Goal: Information Seeking & Learning: Check status

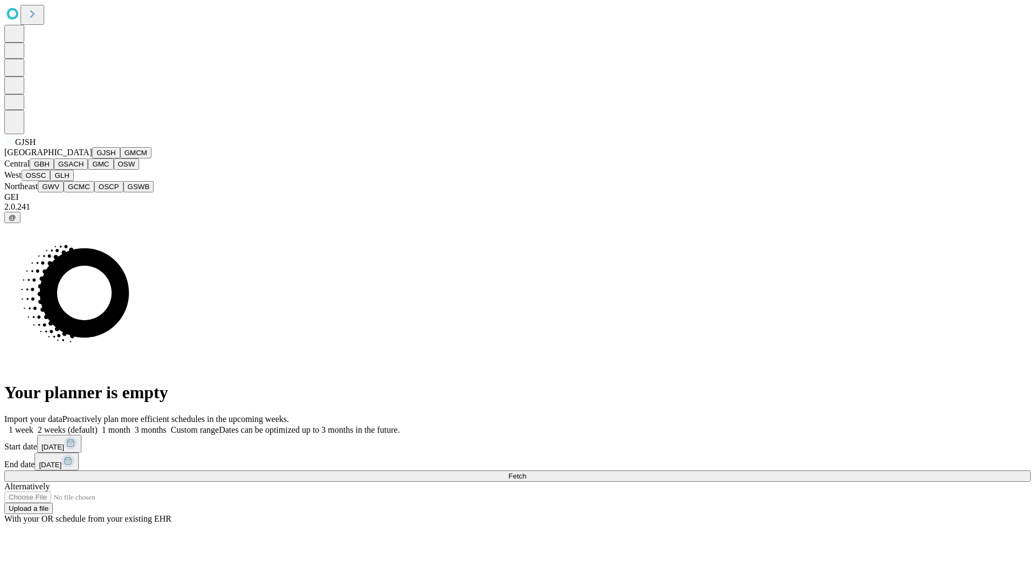
click at [92, 158] on button "GJSH" at bounding box center [106, 152] width 28 height 11
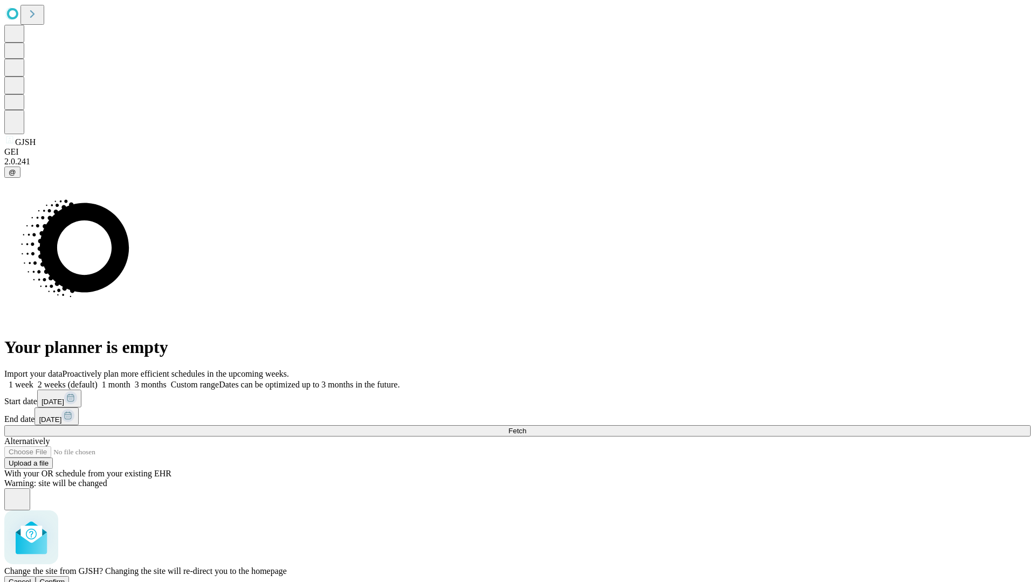
click at [65, 578] on span "Confirm" at bounding box center [52, 582] width 25 height 8
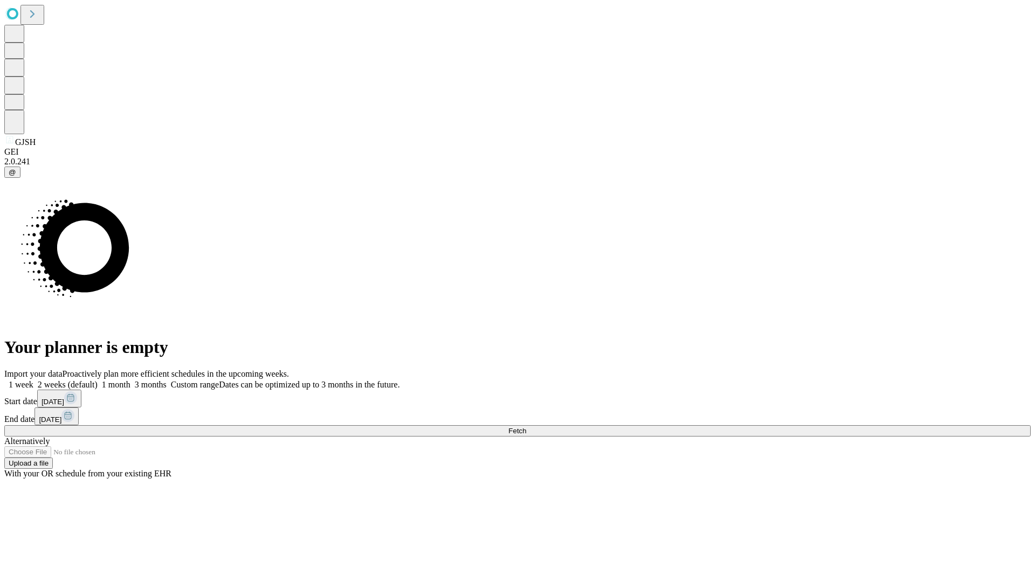
click at [130, 380] on label "1 month" at bounding box center [114, 384] width 33 height 9
click at [526, 427] on span "Fetch" at bounding box center [517, 431] width 18 height 8
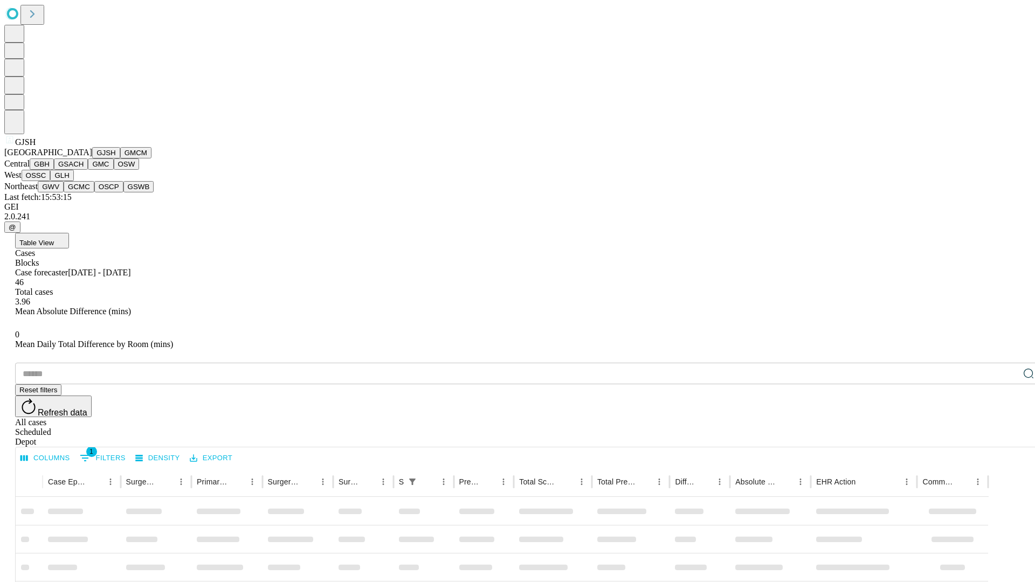
click at [120, 158] on button "GMCM" at bounding box center [135, 152] width 31 height 11
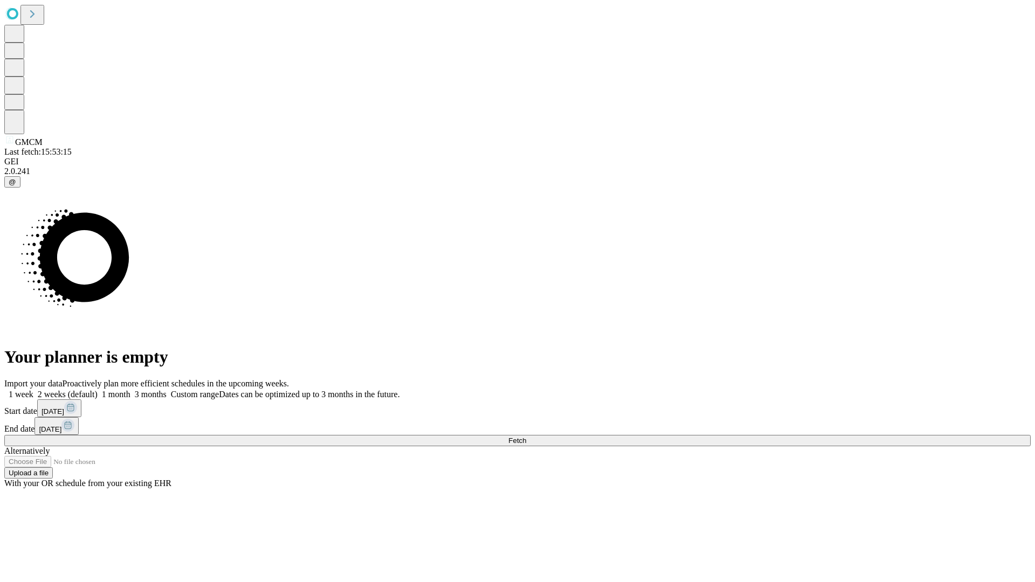
click at [130, 390] on label "1 month" at bounding box center [114, 394] width 33 height 9
click at [526, 437] on span "Fetch" at bounding box center [517, 441] width 18 height 8
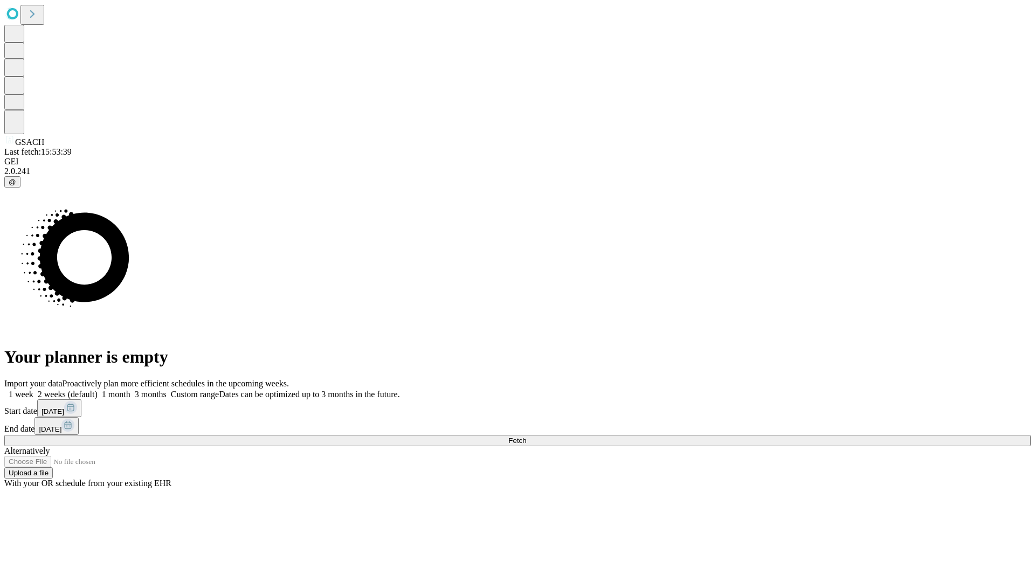
click at [130, 390] on label "1 month" at bounding box center [114, 394] width 33 height 9
click at [526, 437] on span "Fetch" at bounding box center [517, 441] width 18 height 8
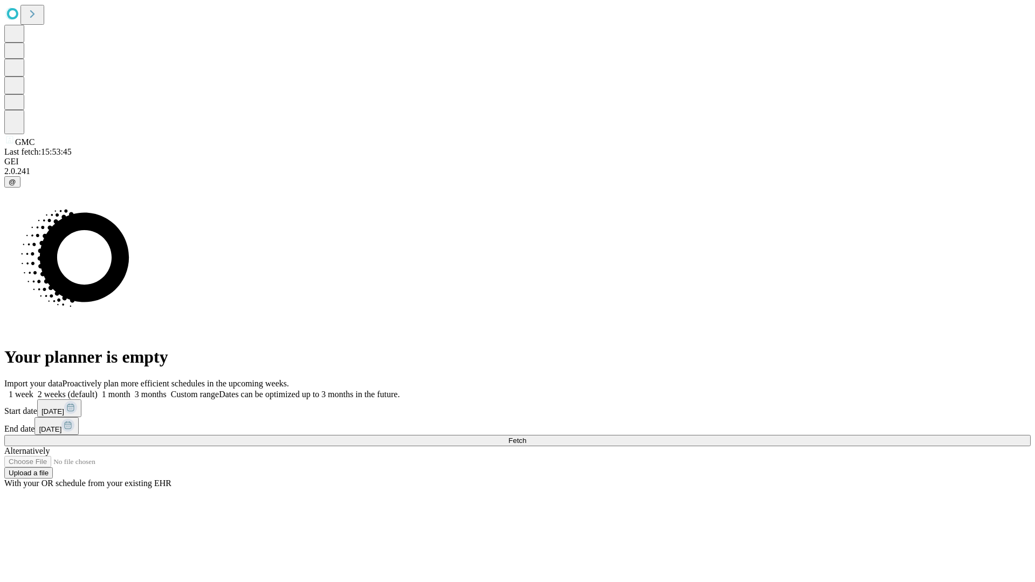
click at [526, 437] on span "Fetch" at bounding box center [517, 441] width 18 height 8
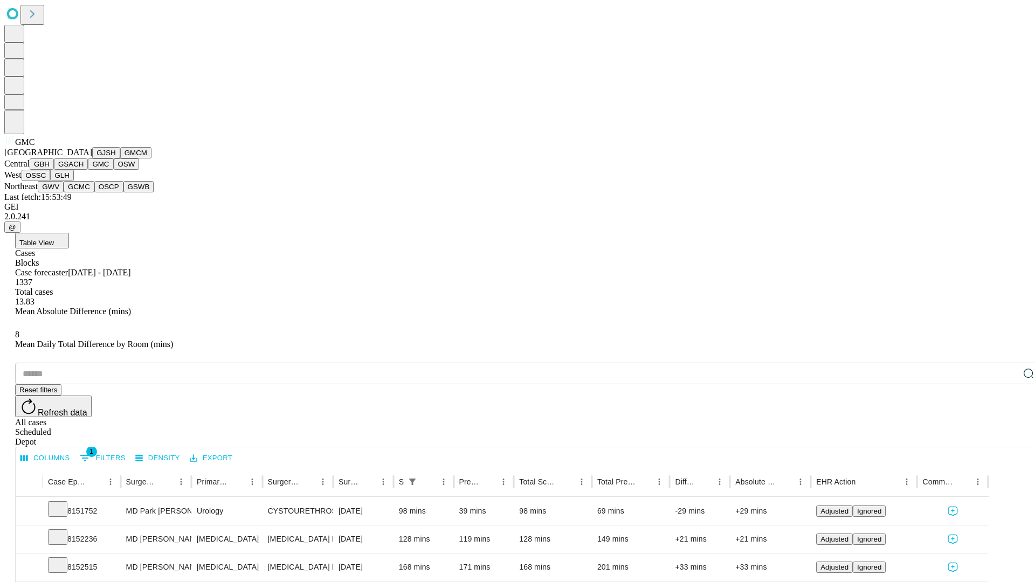
click at [114, 170] on button "OSW" at bounding box center [127, 163] width 26 height 11
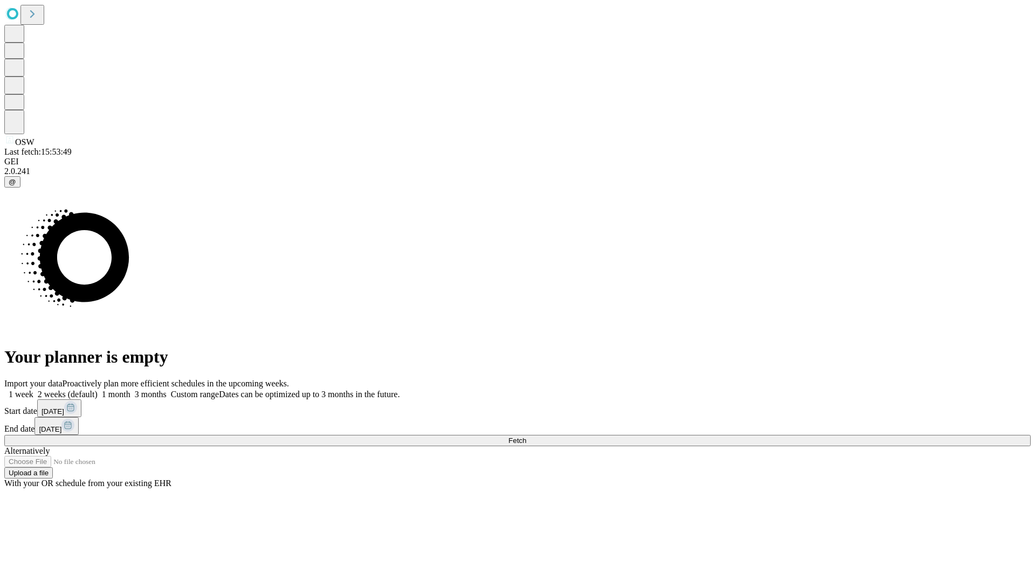
click at [130, 390] on label "1 month" at bounding box center [114, 394] width 33 height 9
click at [526, 437] on span "Fetch" at bounding box center [517, 441] width 18 height 8
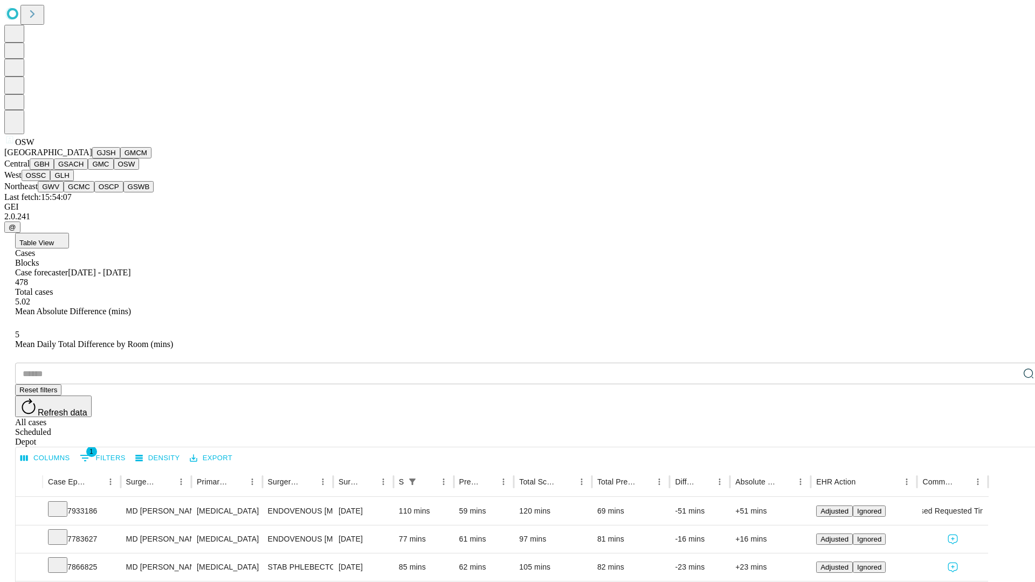
click at [51, 181] on button "OSSC" at bounding box center [36, 175] width 29 height 11
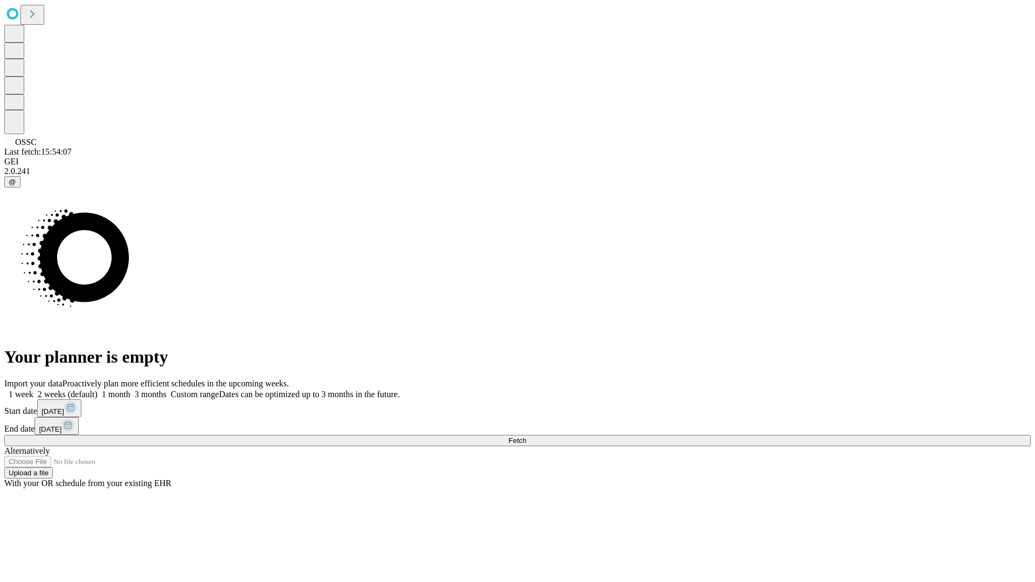
click at [130, 390] on label "1 month" at bounding box center [114, 394] width 33 height 9
click at [526, 437] on span "Fetch" at bounding box center [517, 441] width 18 height 8
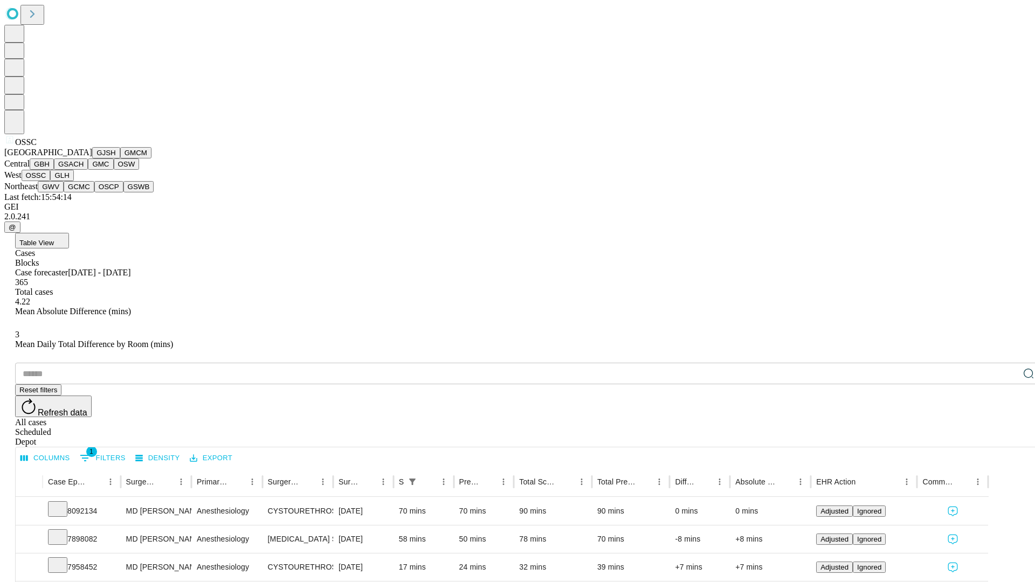
click at [73, 181] on button "GLH" at bounding box center [61, 175] width 23 height 11
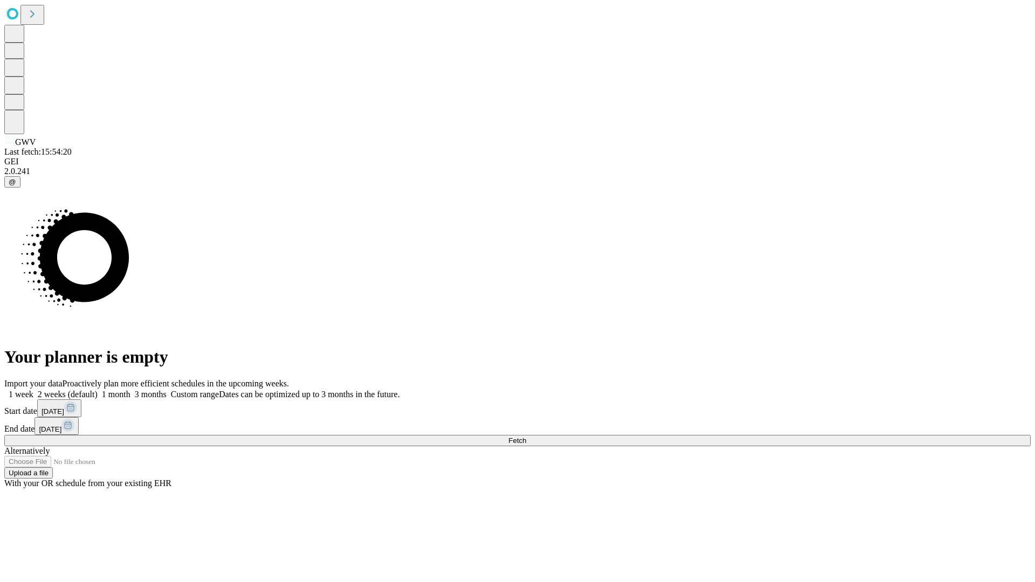
click at [130, 390] on label "1 month" at bounding box center [114, 394] width 33 height 9
click at [526, 437] on span "Fetch" at bounding box center [517, 441] width 18 height 8
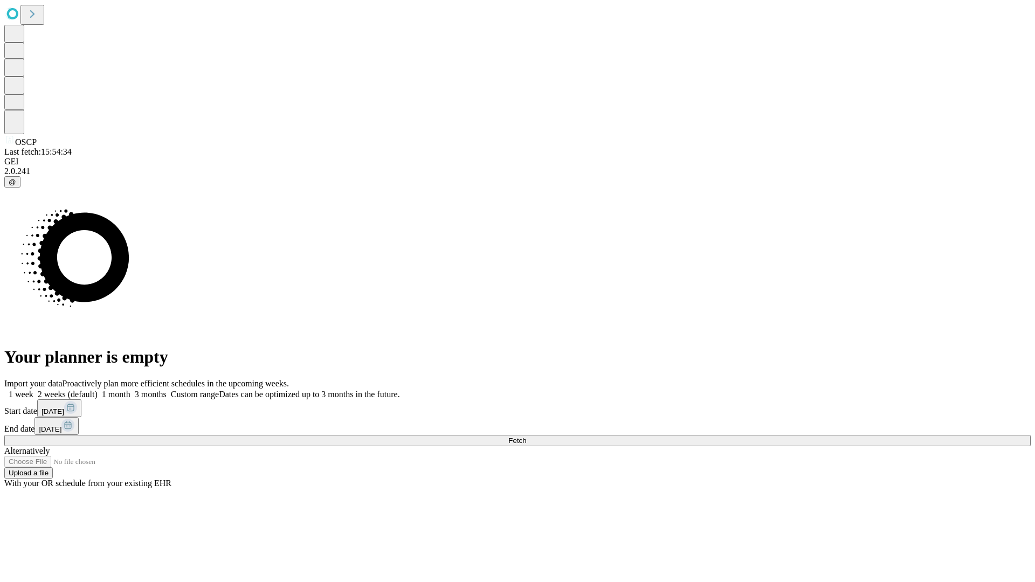
click at [130, 390] on label "1 month" at bounding box center [114, 394] width 33 height 9
click at [526, 437] on span "Fetch" at bounding box center [517, 441] width 18 height 8
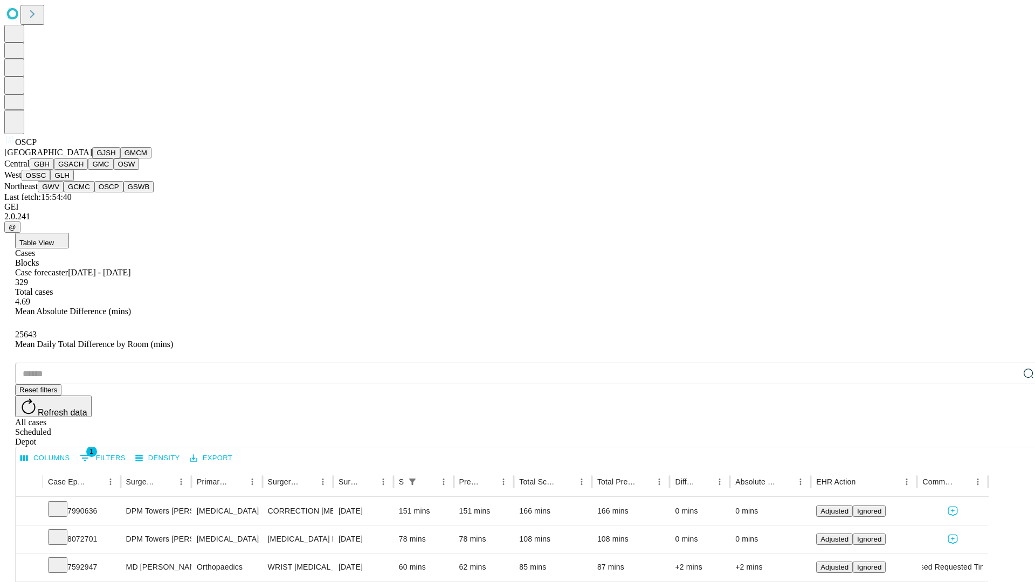
click at [123, 192] on button "GSWB" at bounding box center [138, 186] width 31 height 11
